Goal: Information Seeking & Learning: Check status

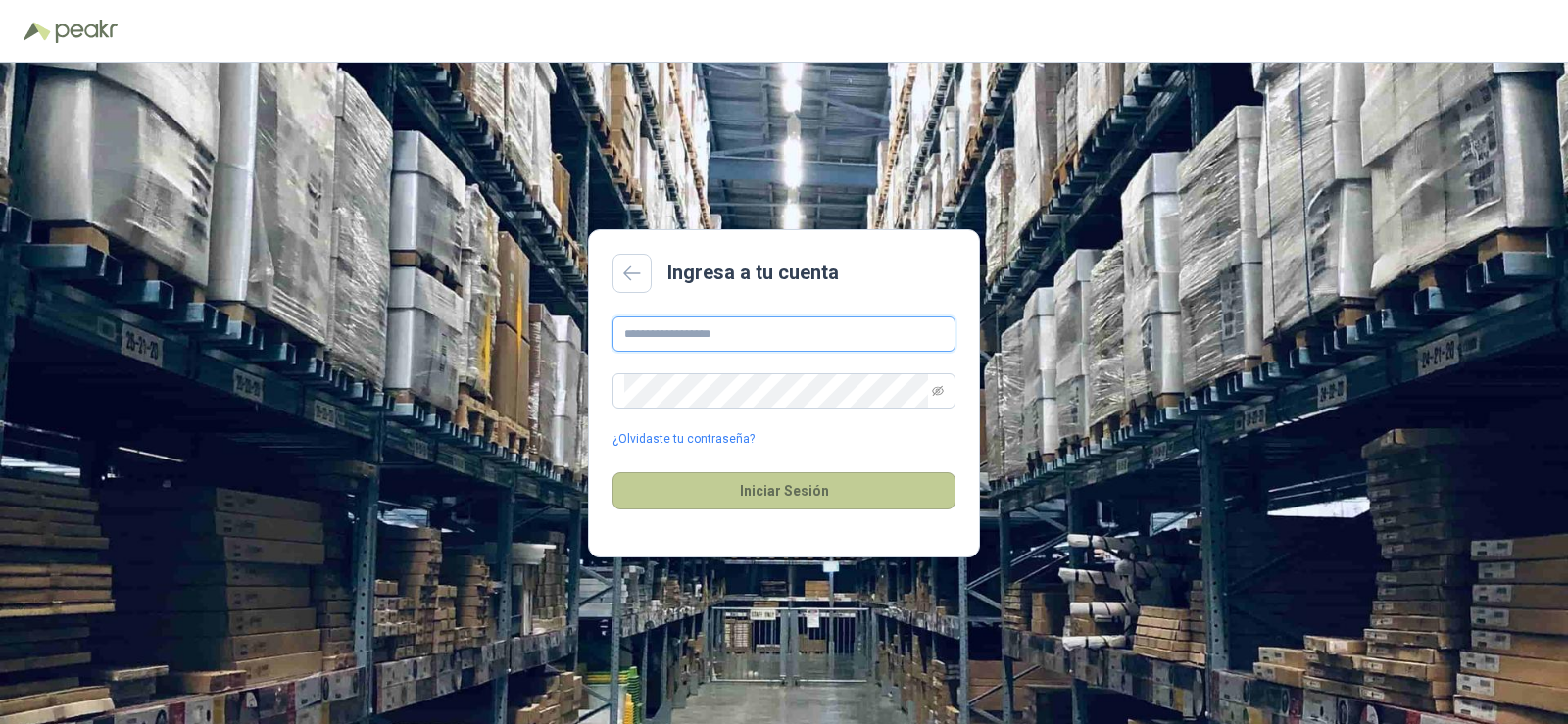
type input "**********"
click at [727, 490] on button "Iniciar Sesión" at bounding box center [784, 491] width 343 height 37
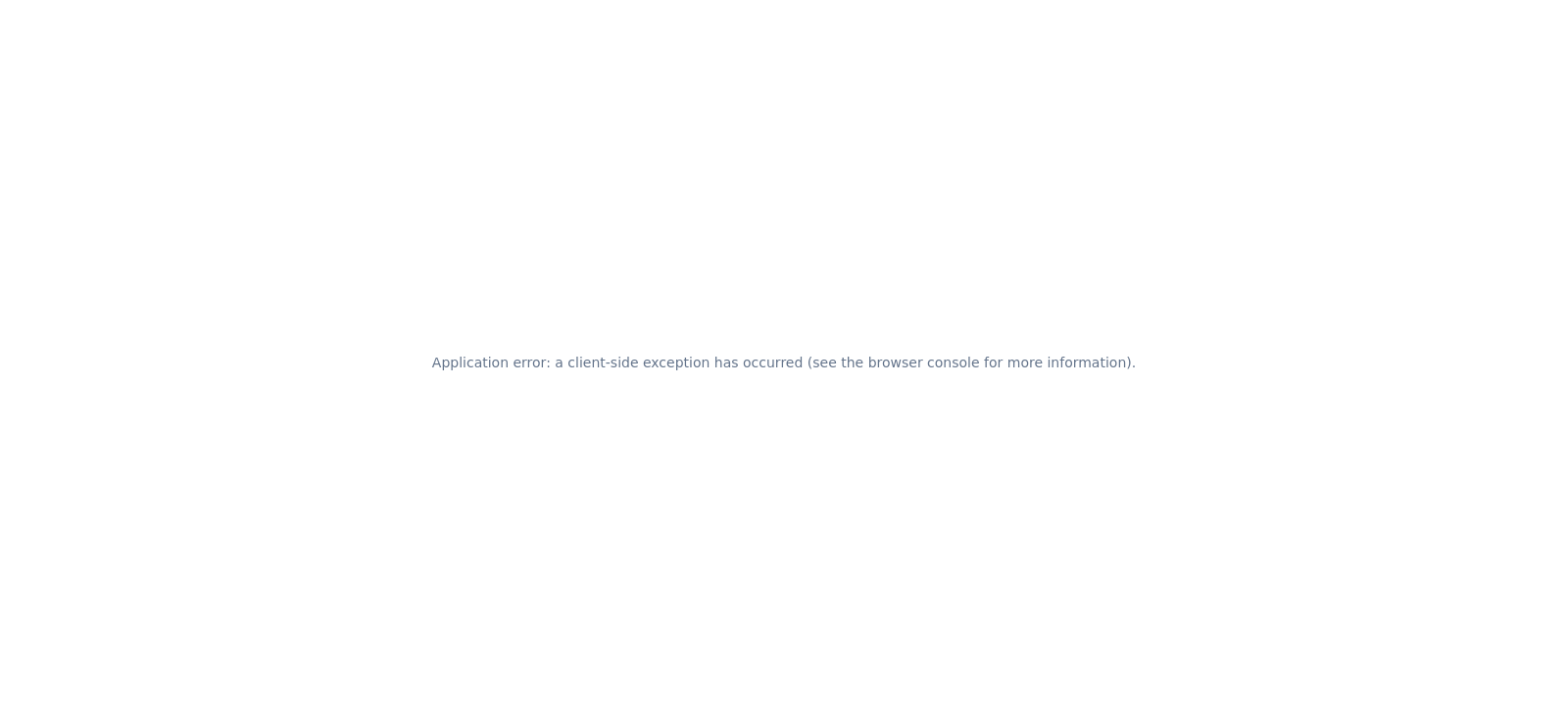
click at [794, 315] on div "Application error: a client-side exception has occurred (see the browser consol…" at bounding box center [784, 362] width 1568 height 724
drag, startPoint x: 762, startPoint y: 368, endPoint x: 939, endPoint y: 435, distance: 189.3
click at [987, 422] on div "Application error: a client-side exception has occurred (see the browser consol…" at bounding box center [784, 362] width 1568 height 724
click at [939, 435] on div "Application error: a client-side exception has occurred (see the browser consol…" at bounding box center [784, 362] width 1568 height 724
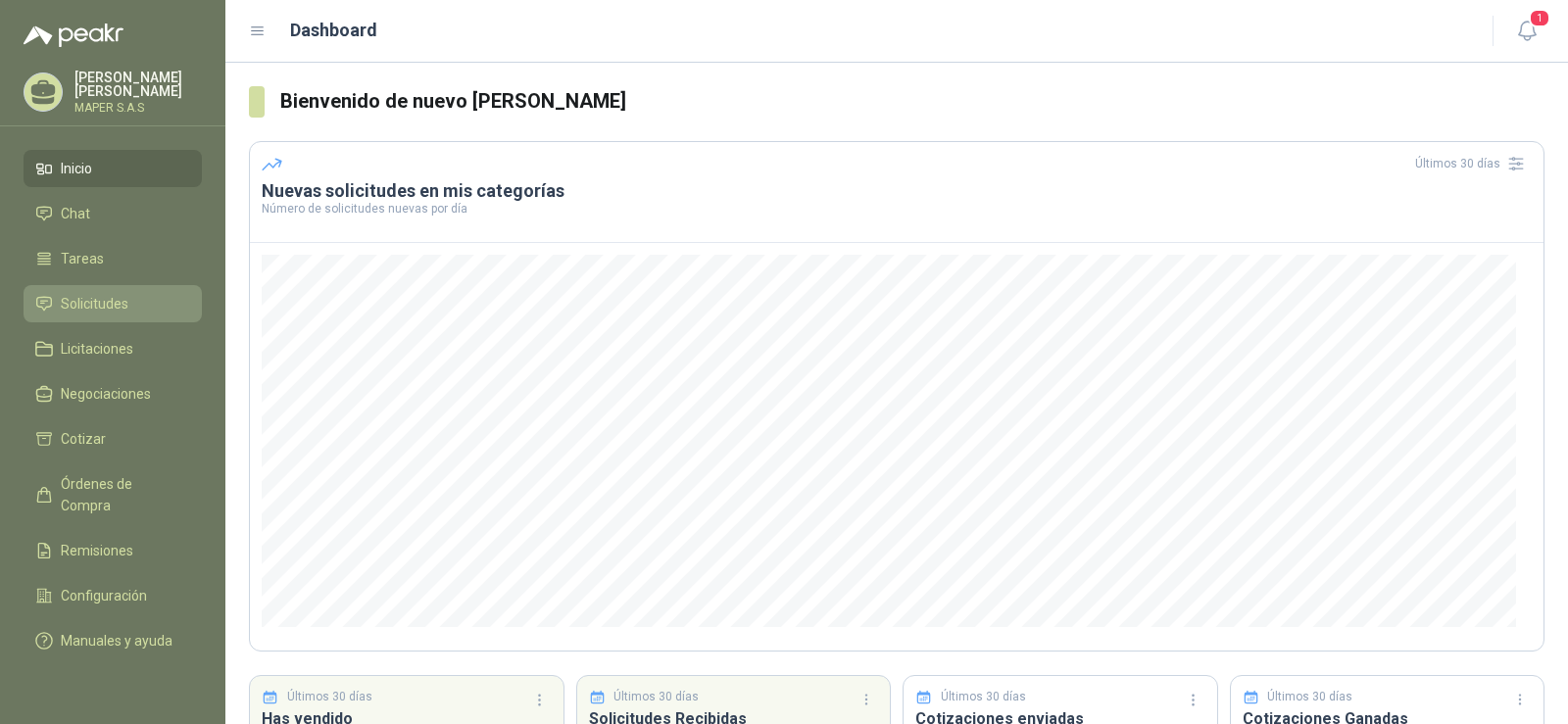
click at [138, 311] on link "Solicitudes" at bounding box center [112, 304] width 179 height 37
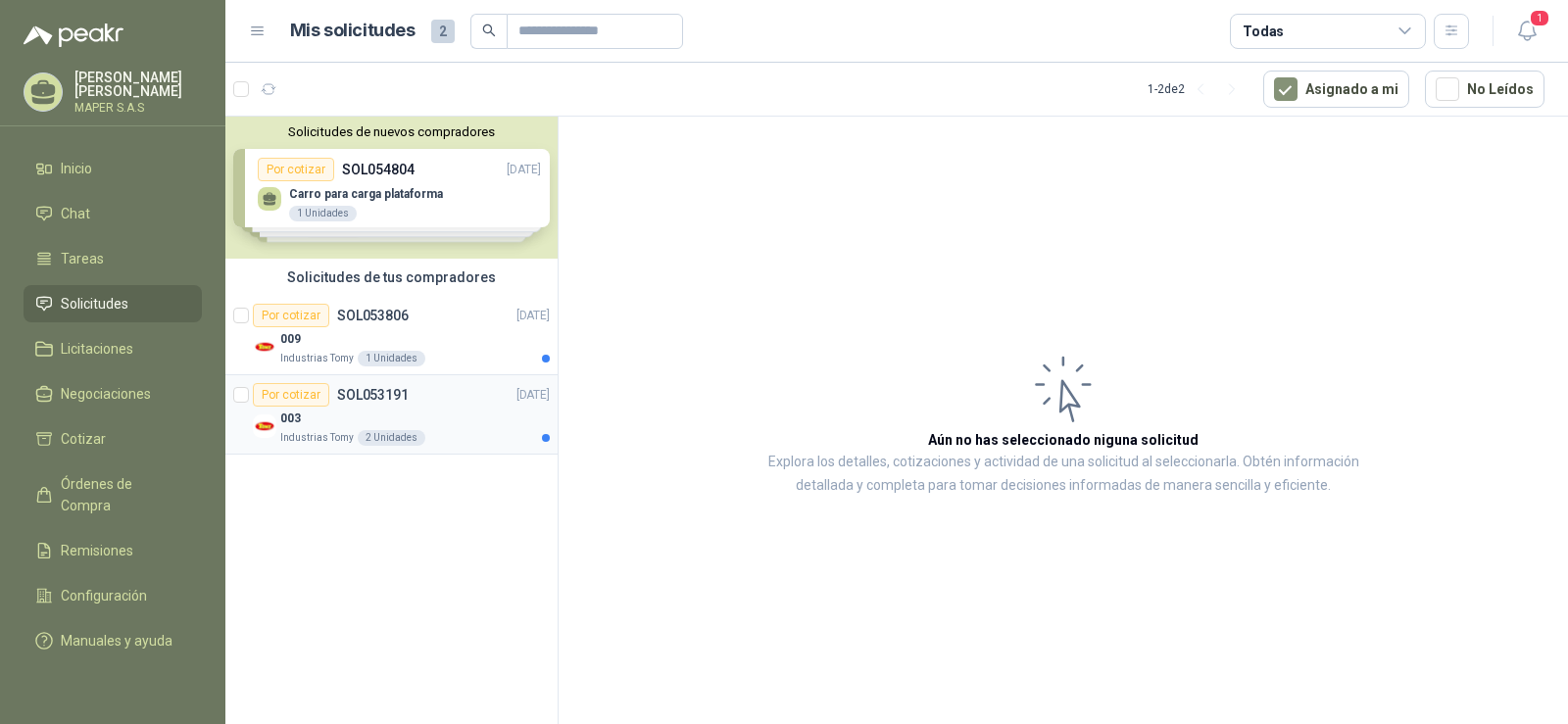
click at [452, 413] on div "003" at bounding box center [414, 418] width 269 height 24
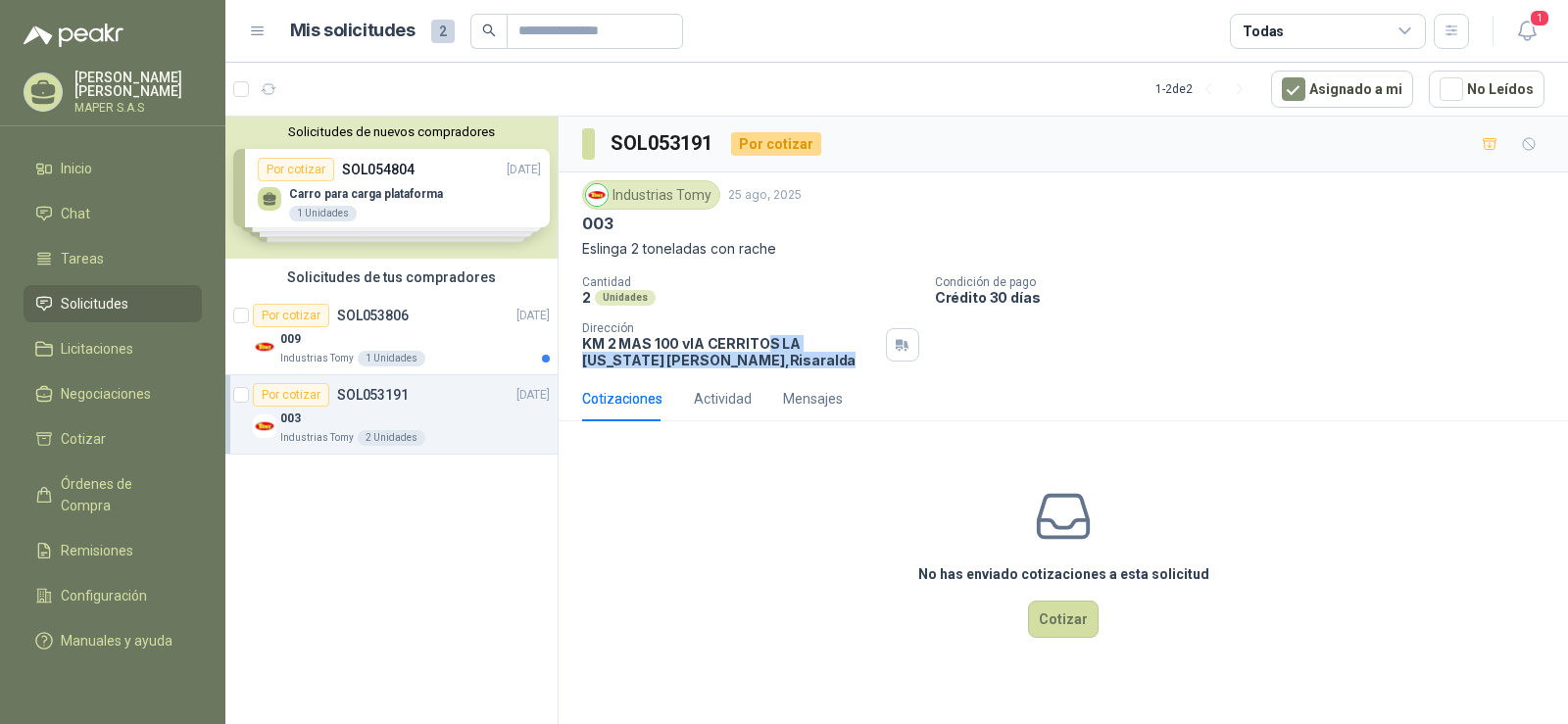
drag, startPoint x: 818, startPoint y: 342, endPoint x: 812, endPoint y: 373, distance: 31.6
click at [821, 373] on div "Industrias Tomy [DATE] 003 Eslinga 2 toneladas con rache Cantidad 2 Unidades Co…" at bounding box center [1063, 274] width 1009 height 204
click at [812, 373] on div "Industrias Tomy [DATE] 003 Eslinga 2 toneladas con rache Cantidad 2 Unidades Co…" at bounding box center [1063, 274] width 1009 height 204
click at [389, 320] on p "SOL053806" at bounding box center [373, 316] width 71 height 14
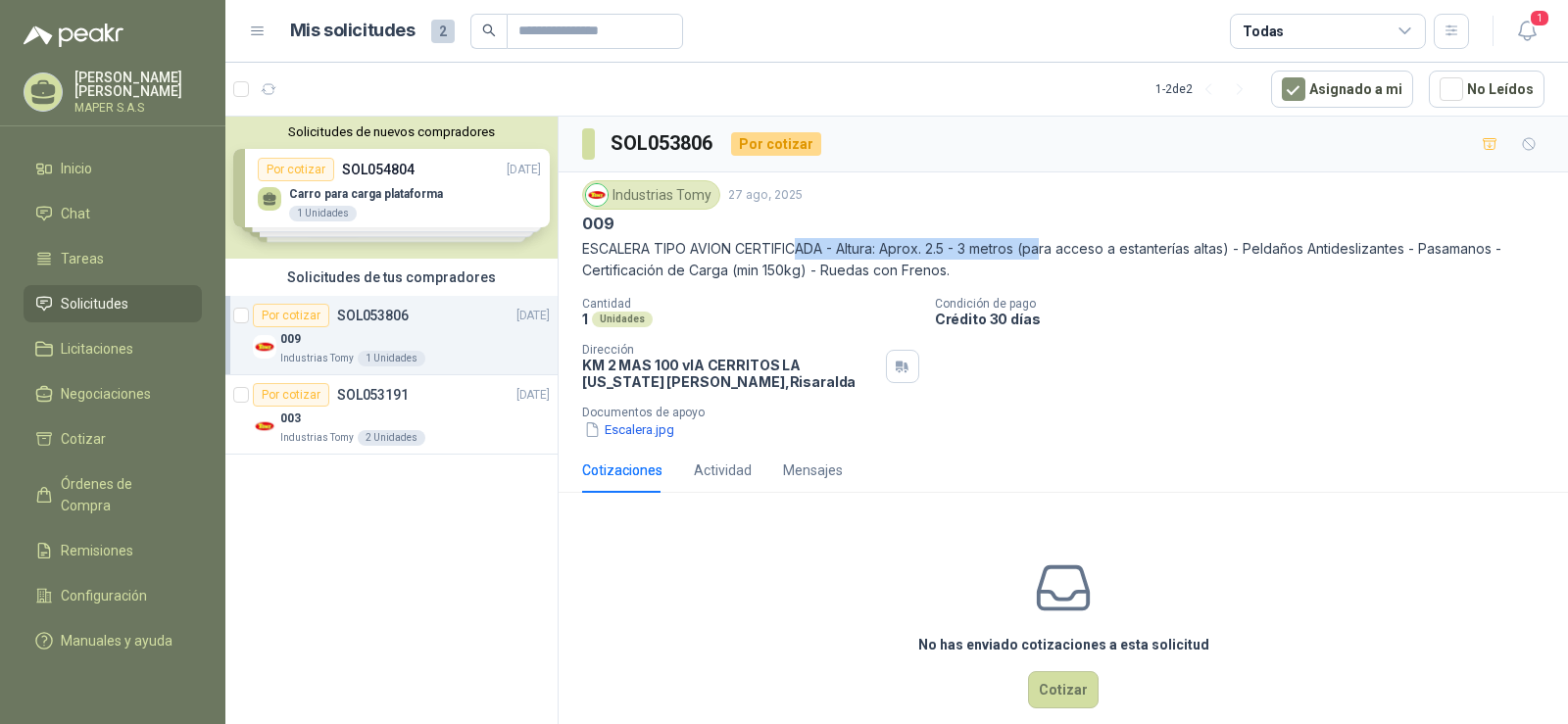
drag, startPoint x: 798, startPoint y: 252, endPoint x: 1050, endPoint y: 257, distance: 252.0
click at [1052, 257] on p "ESCALERA TIPO AVION CERTIFICADA - Altura: Aprox. 2.5 - 3 metros (para acceso a …" at bounding box center [1063, 259] width 962 height 43
click at [1043, 258] on p "ESCALERA TIPO AVION CERTIFICADA - Altura: Aprox. 2.5 - 3 metros (para acceso a …" at bounding box center [1063, 259] width 962 height 43
click at [1025, 273] on p "ESCALERA TIPO AVION CERTIFICADA - Altura: Aprox. 2.5 - 3 metros (para acceso a …" at bounding box center [1063, 259] width 962 height 43
click at [418, 205] on div "Solicitudes de nuevos compradores Por cotizar SOL054804 [DATE] Carro para carga…" at bounding box center [391, 187] width 333 height 142
